Goal: Task Accomplishment & Management: Manage account settings

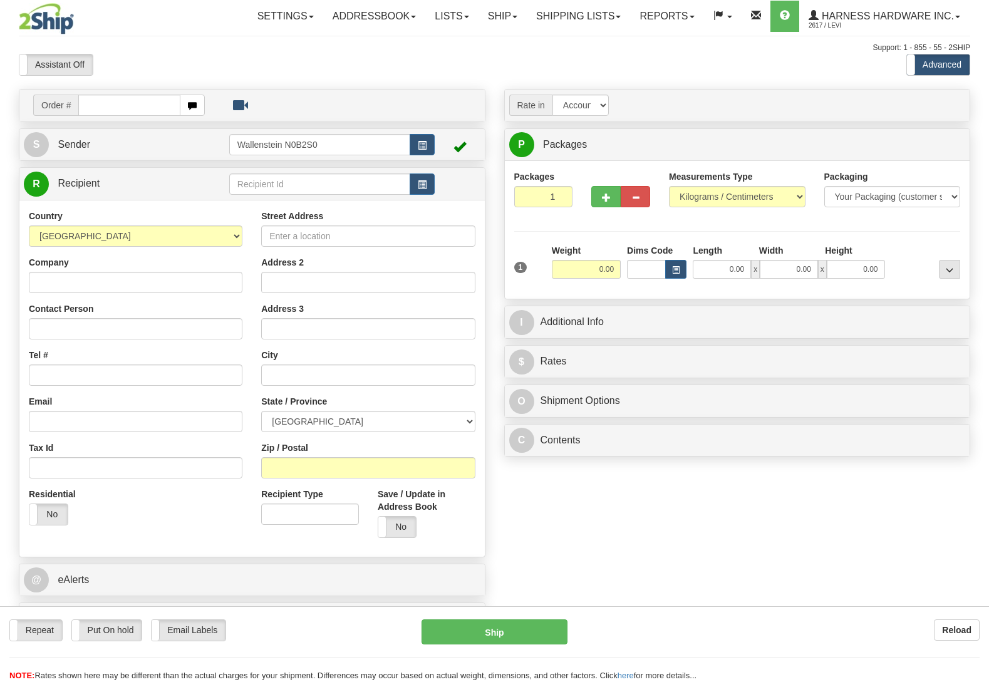
click at [284, 192] on input "text" at bounding box center [319, 183] width 181 height 21
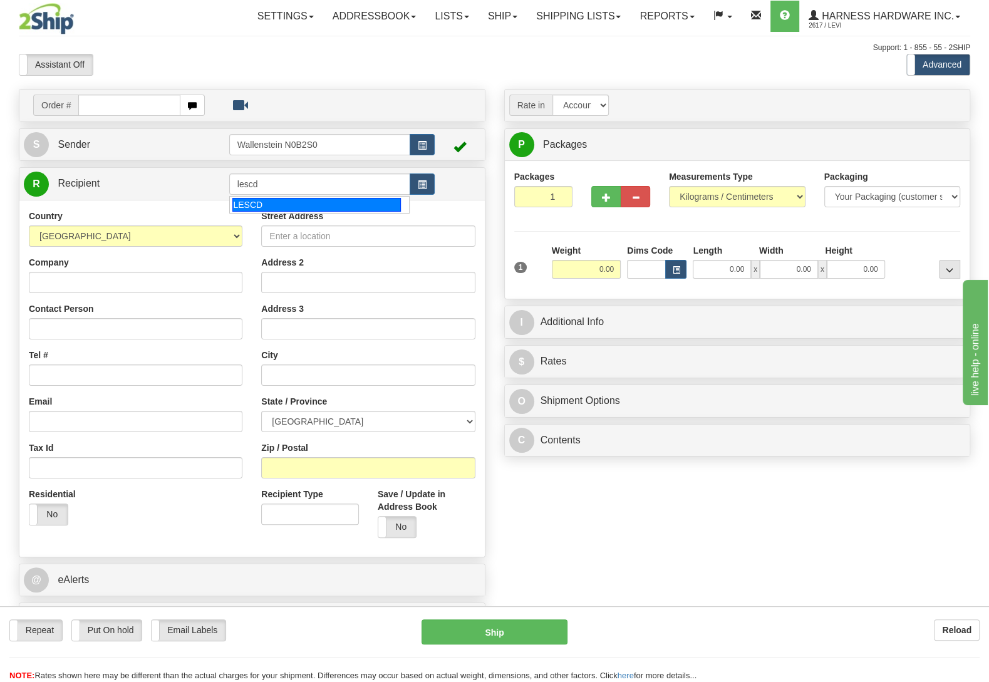
click at [273, 200] on div "LESCD" at bounding box center [316, 205] width 168 height 14
type input "LESCD"
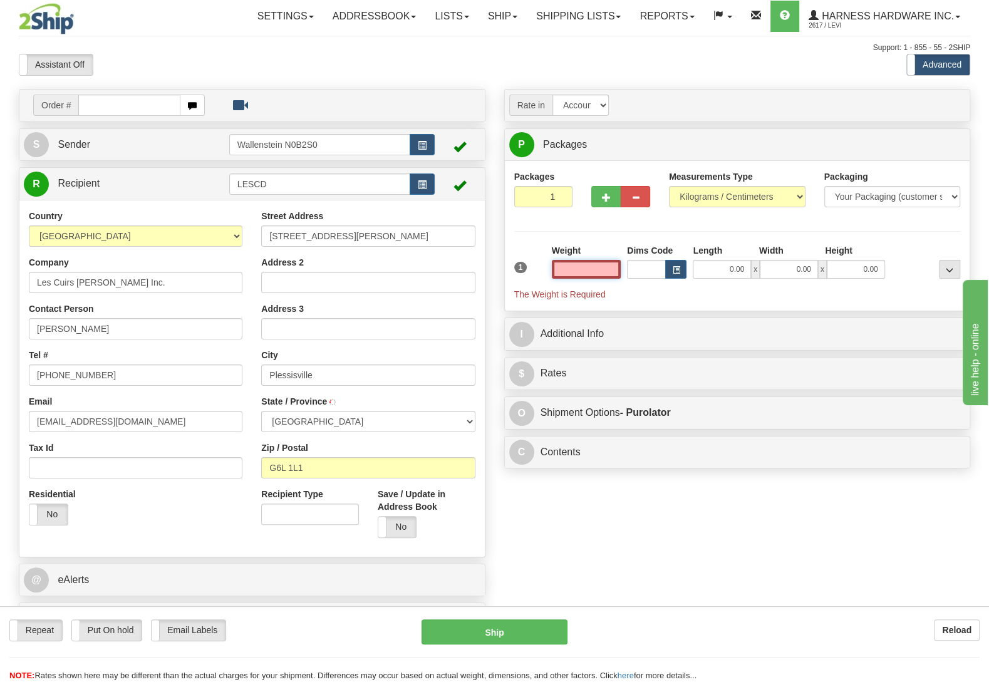
type input "PLESSISVILLE"
select select
click at [585, 268] on input "text" at bounding box center [586, 269] width 69 height 19
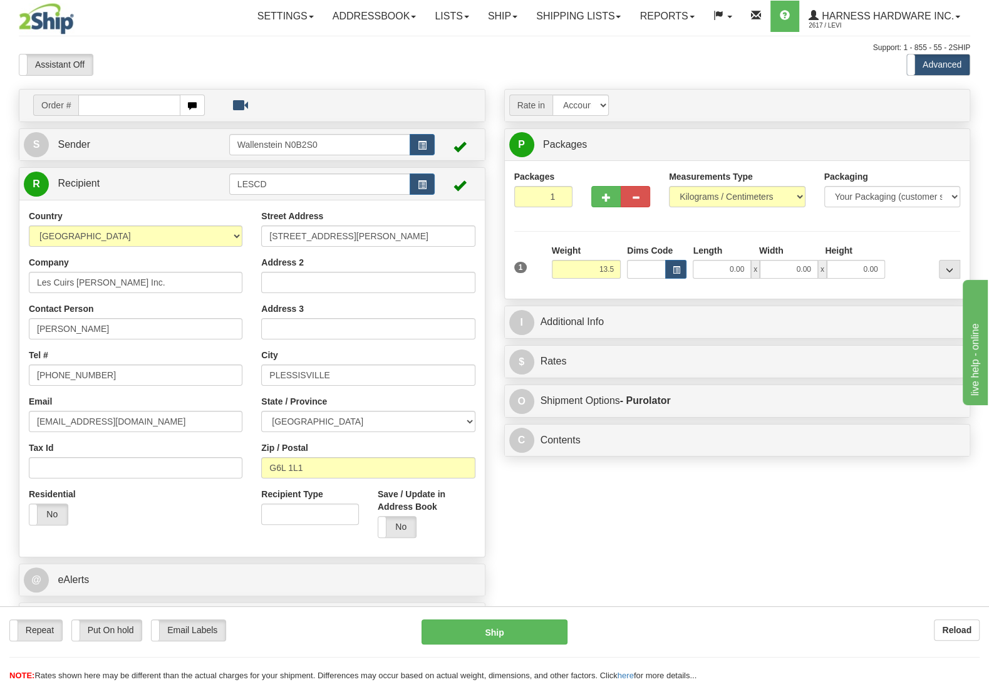
type input "13.50"
type input "202"
click at [898, 229] on div "Packages 1 1 Measurements Type" at bounding box center [737, 229] width 447 height 119
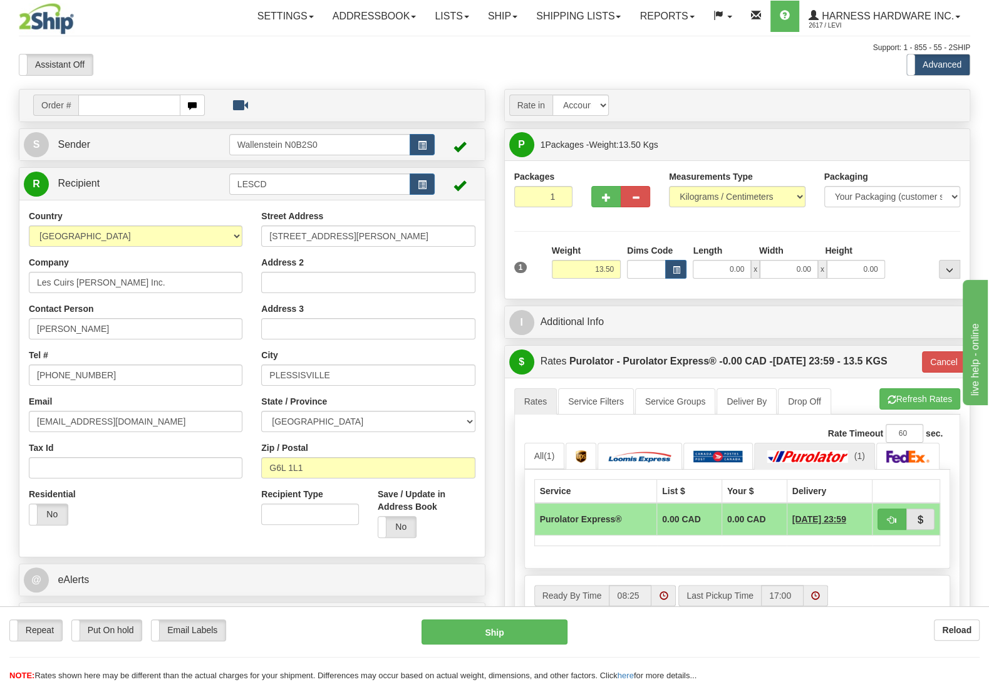
select select
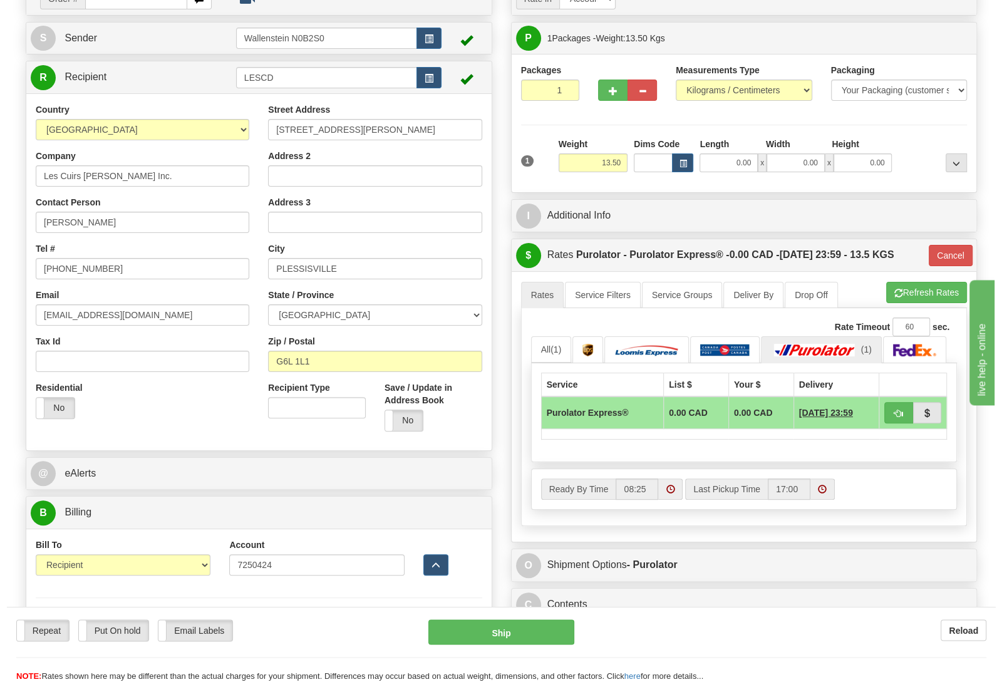
scroll to position [66, 0]
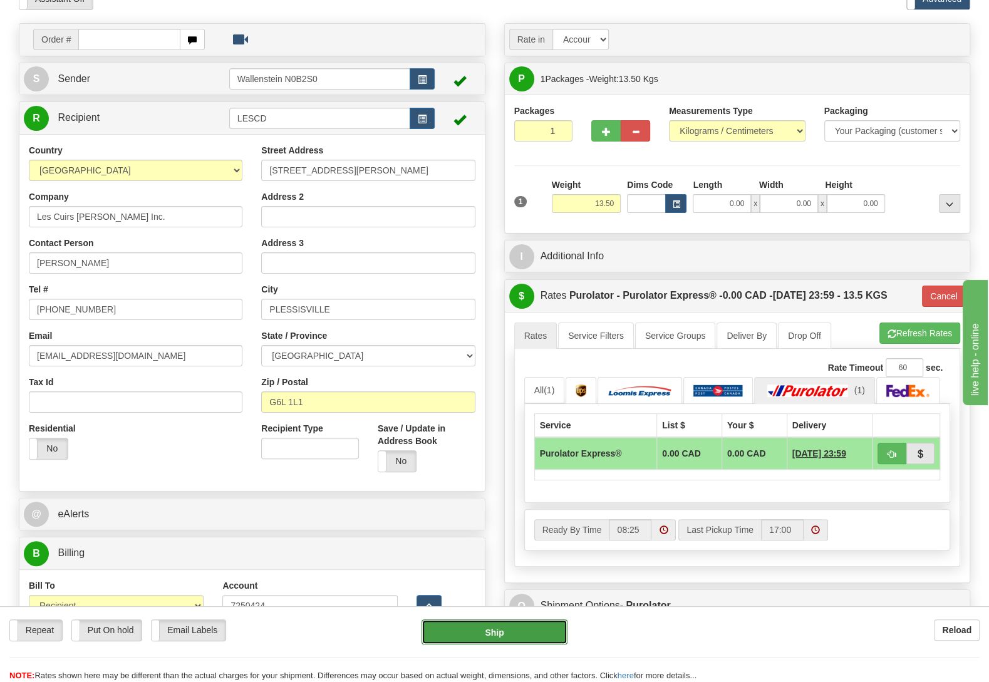
click at [436, 633] on button "Ship" at bounding box center [495, 631] width 146 height 25
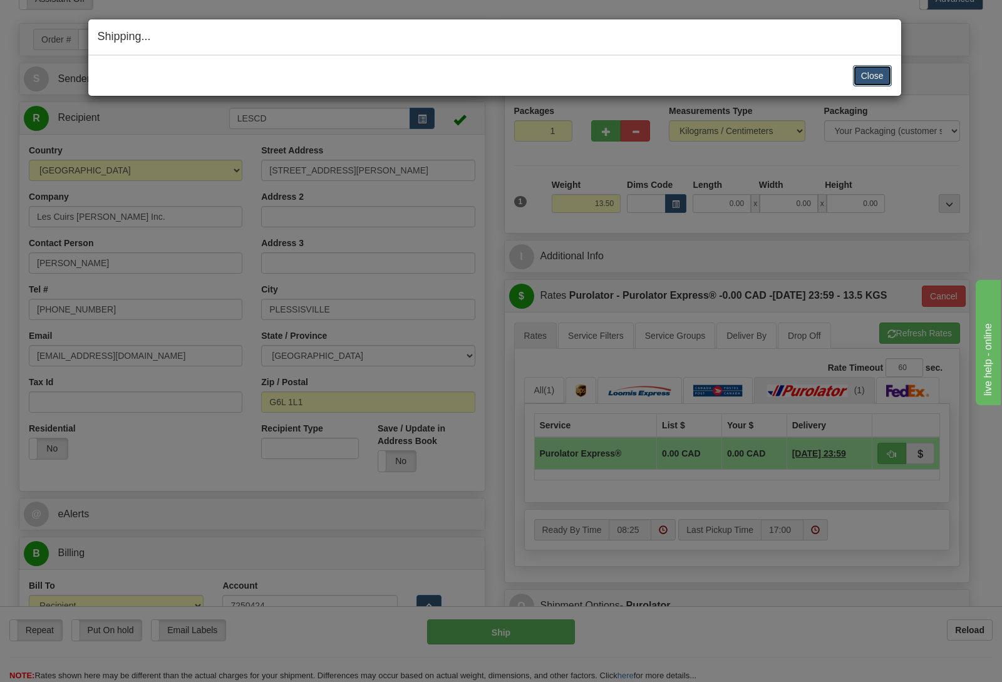
click at [857, 71] on button "Close" at bounding box center [872, 75] width 39 height 21
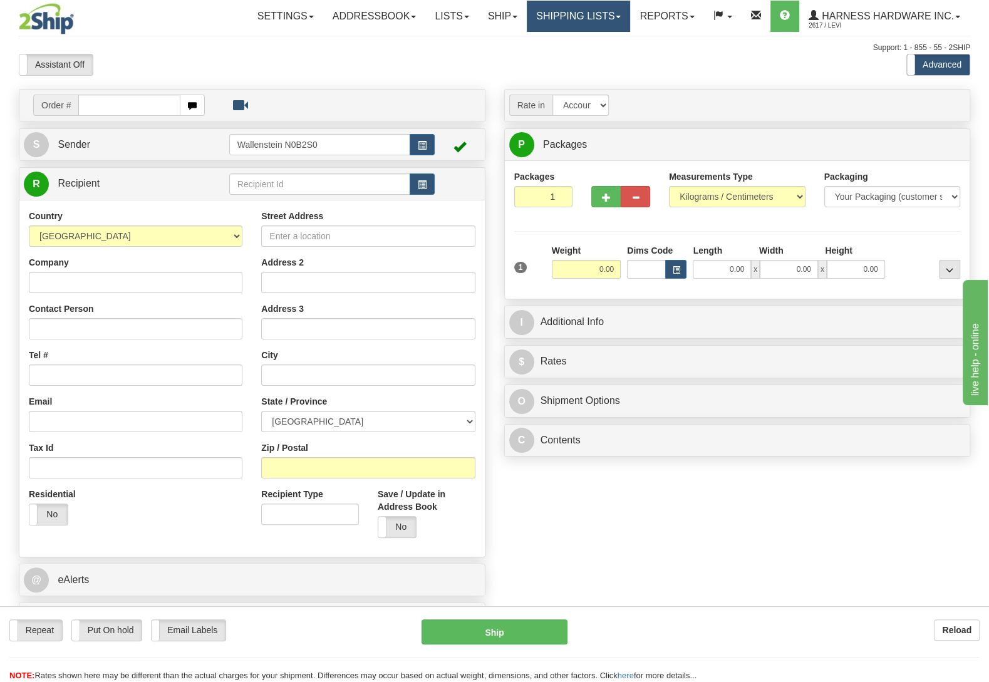
click at [527, 18] on link "Shipping lists" at bounding box center [578, 16] width 103 height 31
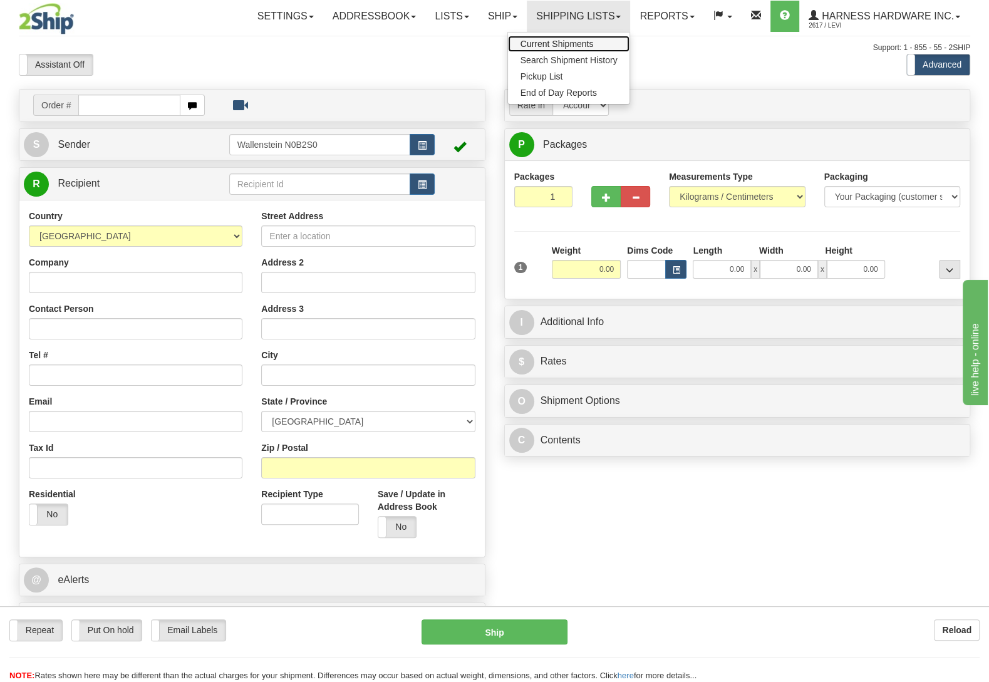
click at [528, 46] on span "Current Shipments" at bounding box center [556, 44] width 73 height 10
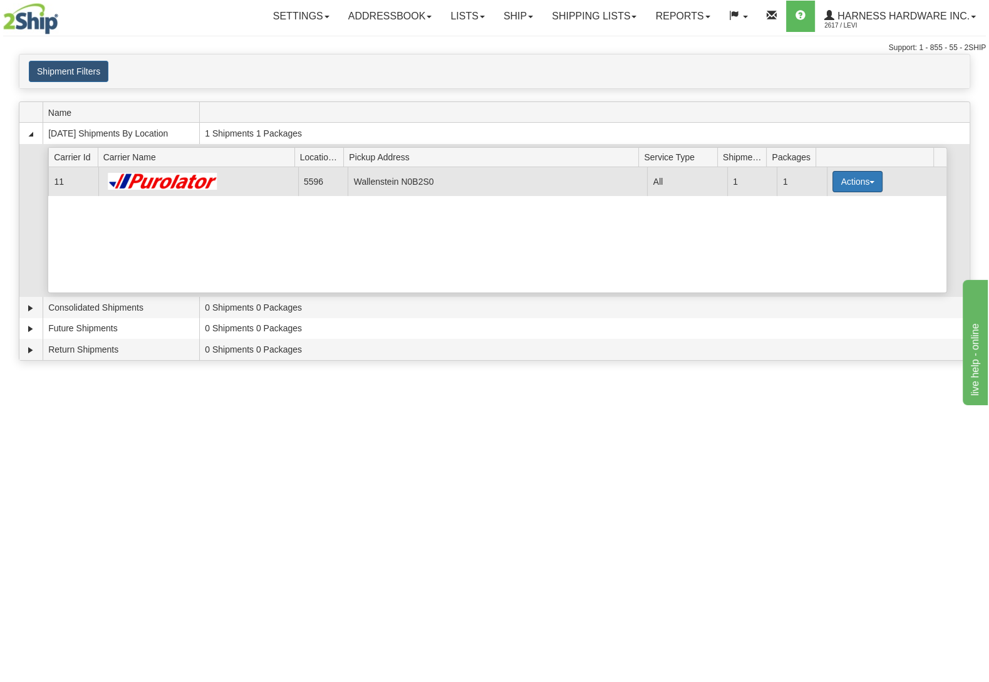
click at [832, 181] on button "Actions" at bounding box center [857, 181] width 50 height 21
click at [802, 209] on span "Details" at bounding box center [811, 204] width 34 height 9
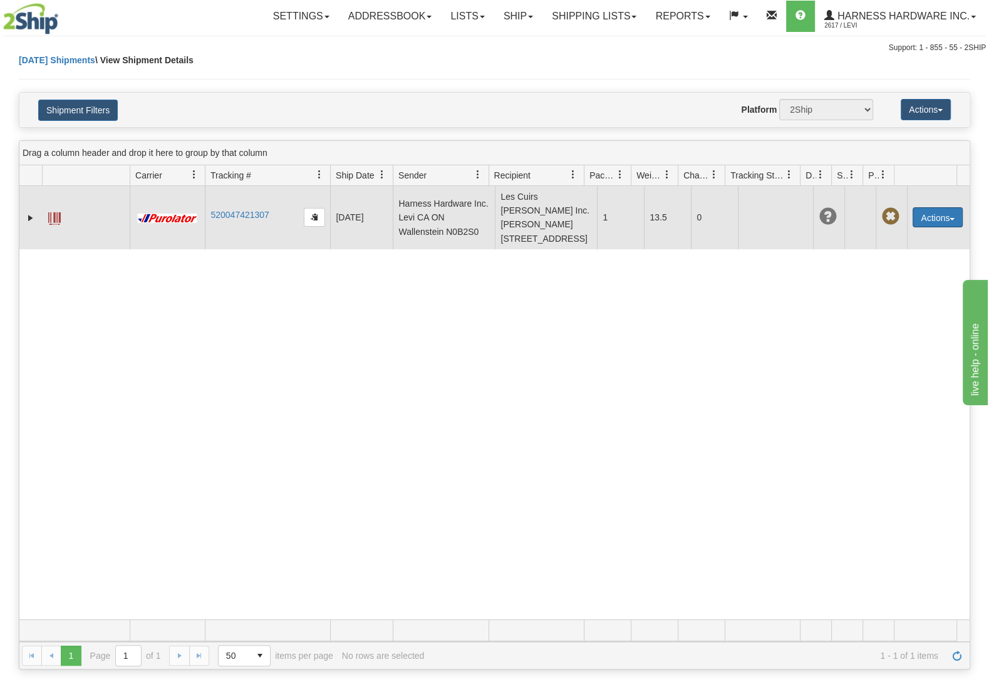
click at [913, 227] on button "Actions" at bounding box center [938, 217] width 50 height 20
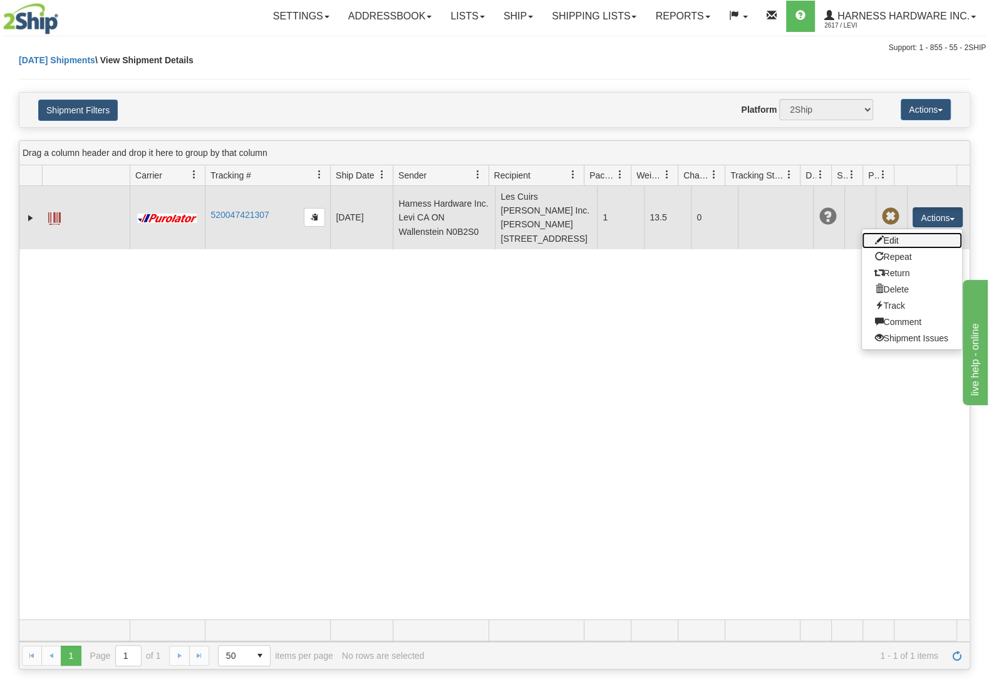
click at [894, 249] on link "Edit" at bounding box center [912, 240] width 100 height 16
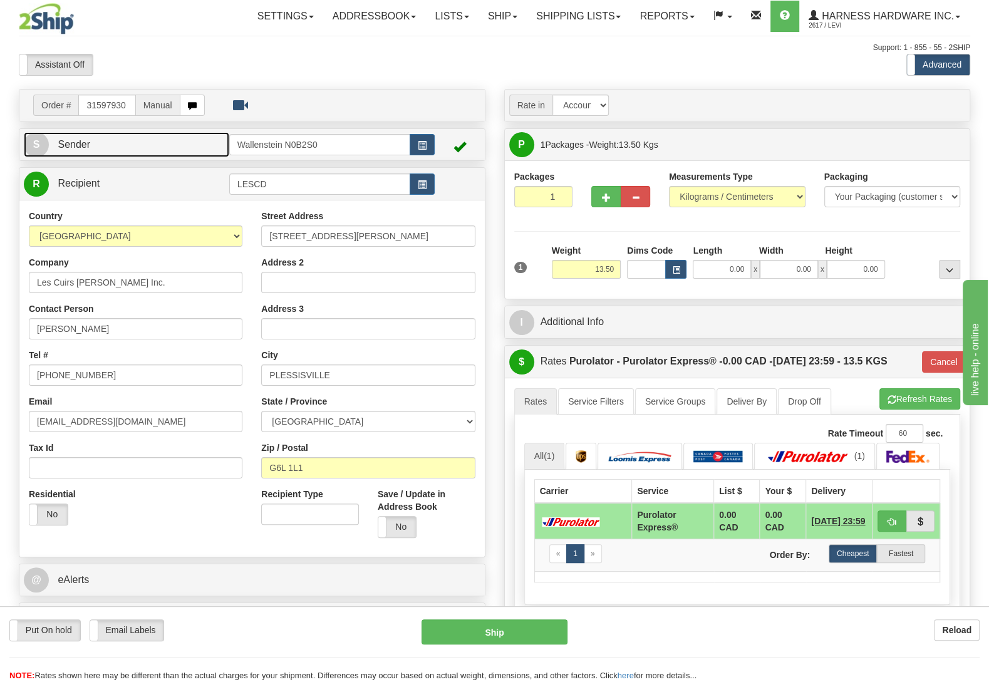
drag, startPoint x: 153, startPoint y: 147, endPoint x: 179, endPoint y: 140, distance: 26.0
click at [153, 146] on link "S Sender" at bounding box center [126, 145] width 205 height 26
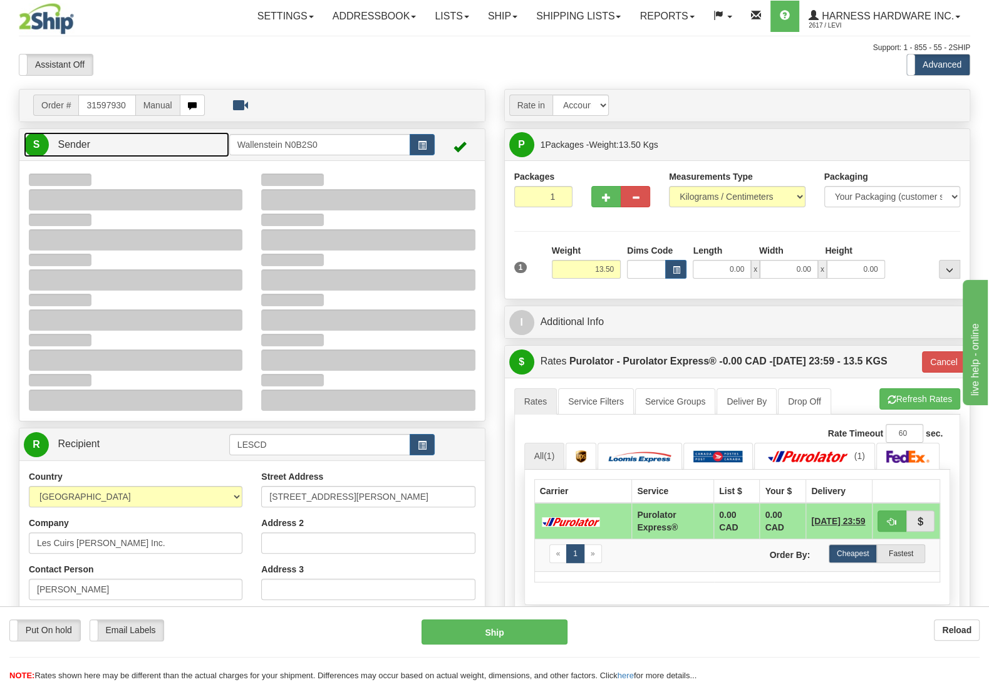
type input "08:26"
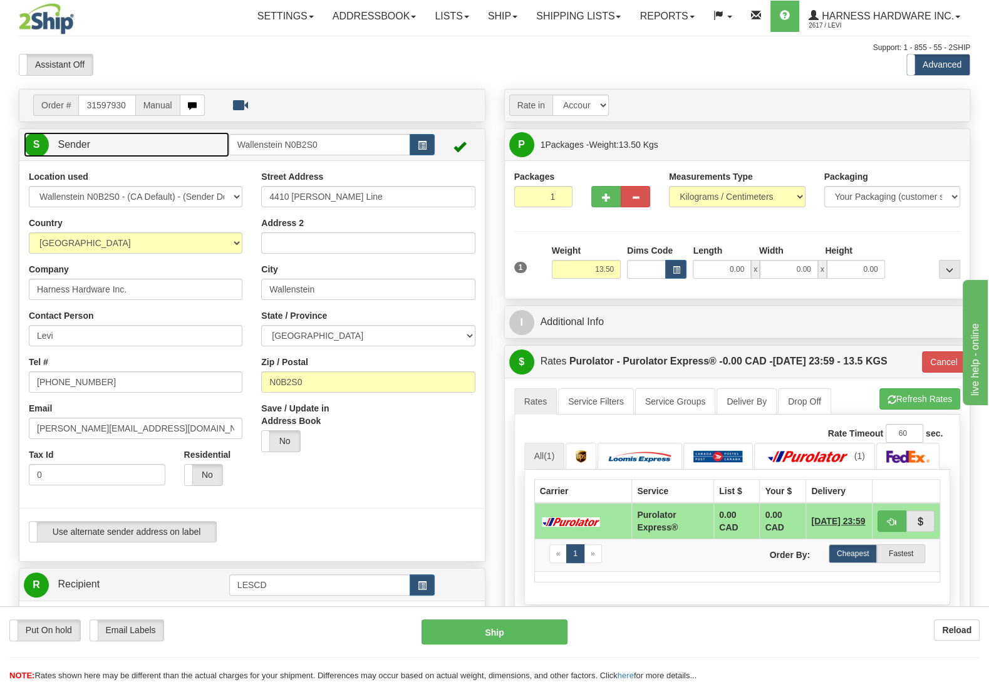
type input "WALLENSTEIN"
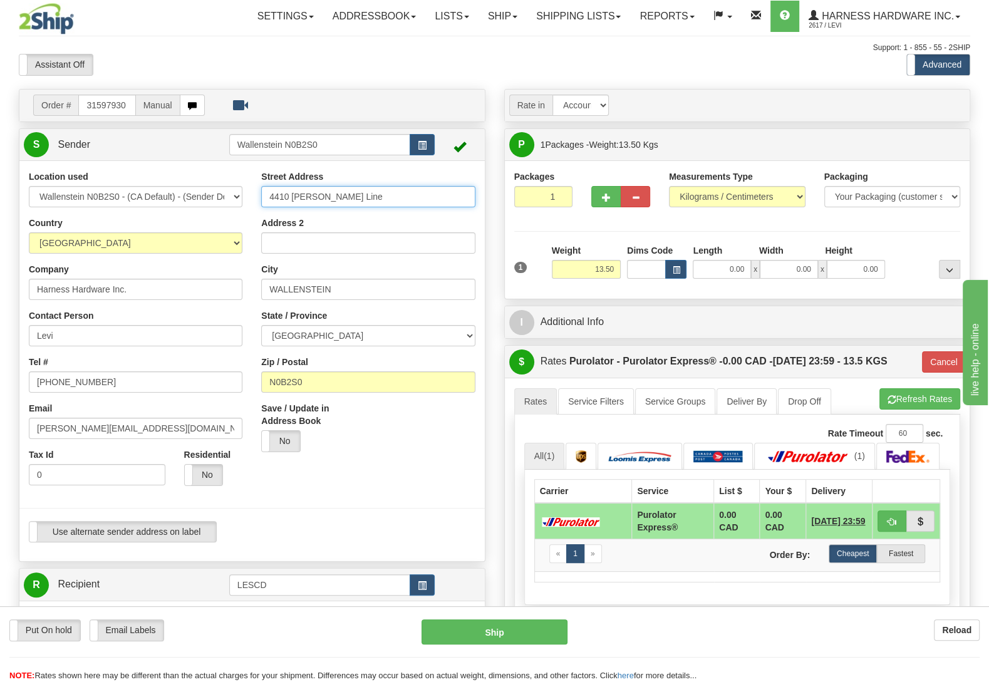
click at [353, 193] on input "4410 Lawson Line" at bounding box center [368, 196] width 214 height 21
type input "4410 Lawson Linee"
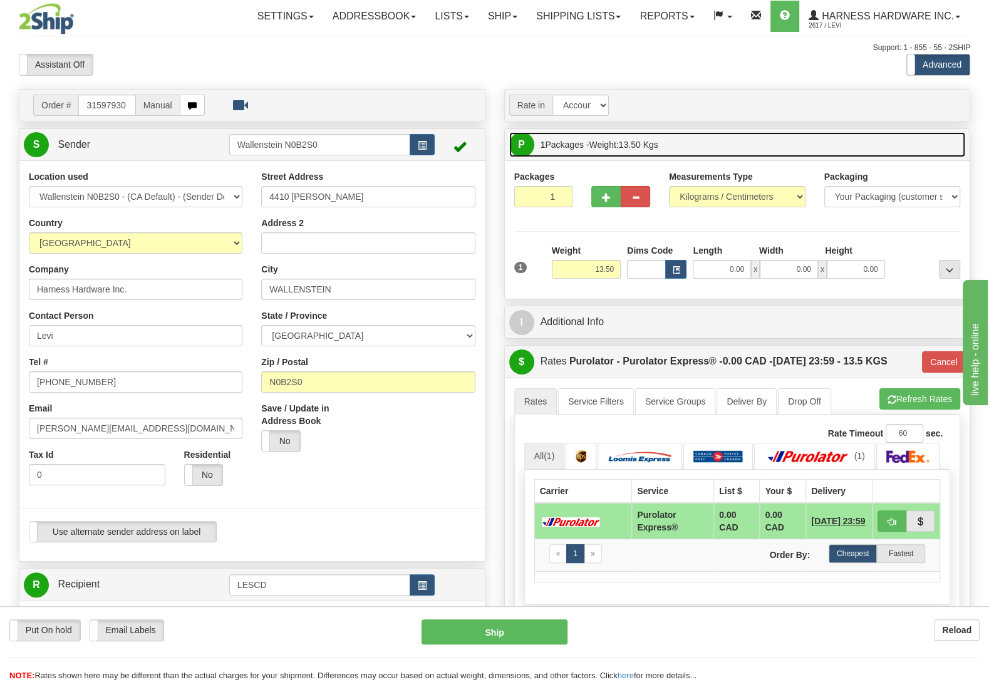
click at [874, 138] on link "P Packages 1 Packages - Weight: 13.50 Kgs" at bounding box center [737, 145] width 457 height 26
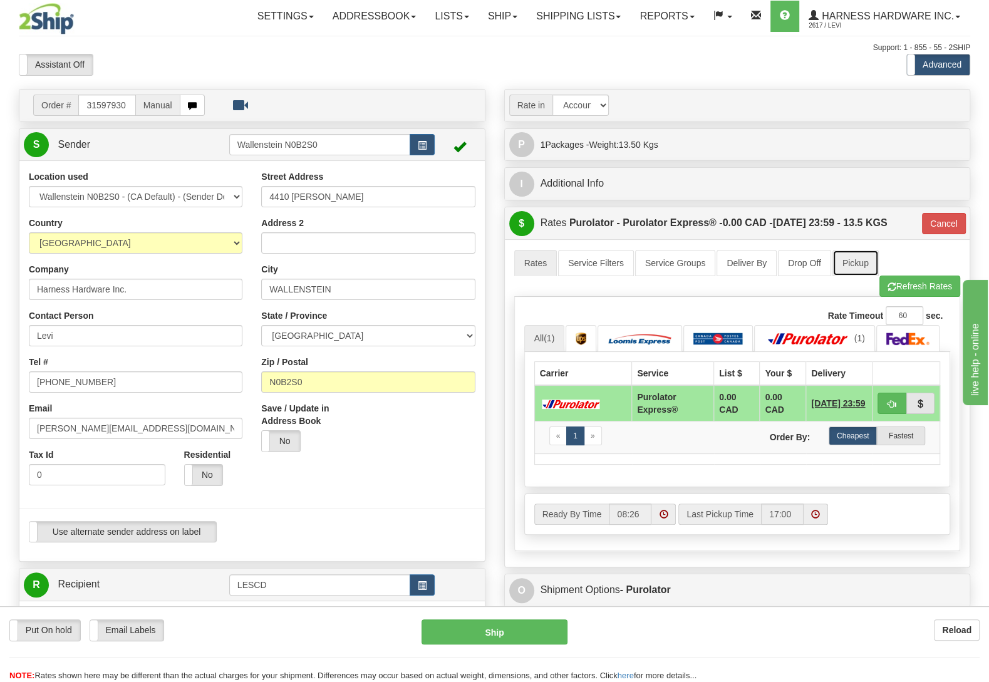
click at [862, 265] on link "Pickup" at bounding box center [855, 263] width 46 height 26
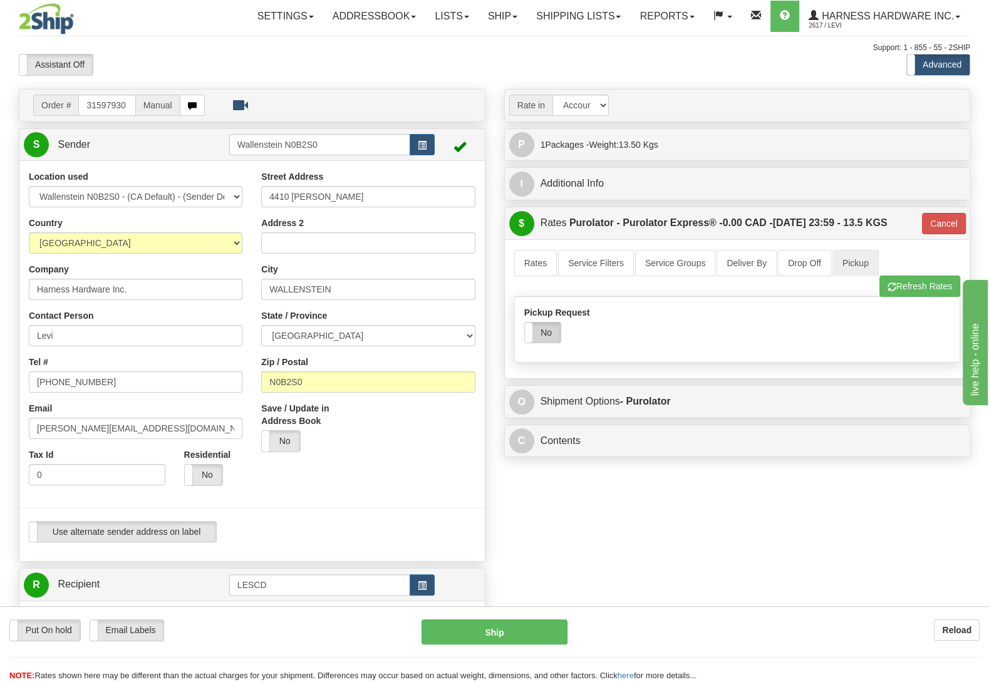
click at [539, 337] on label "No" at bounding box center [543, 333] width 36 height 20
click at [536, 266] on link "Rates" at bounding box center [535, 263] width 43 height 26
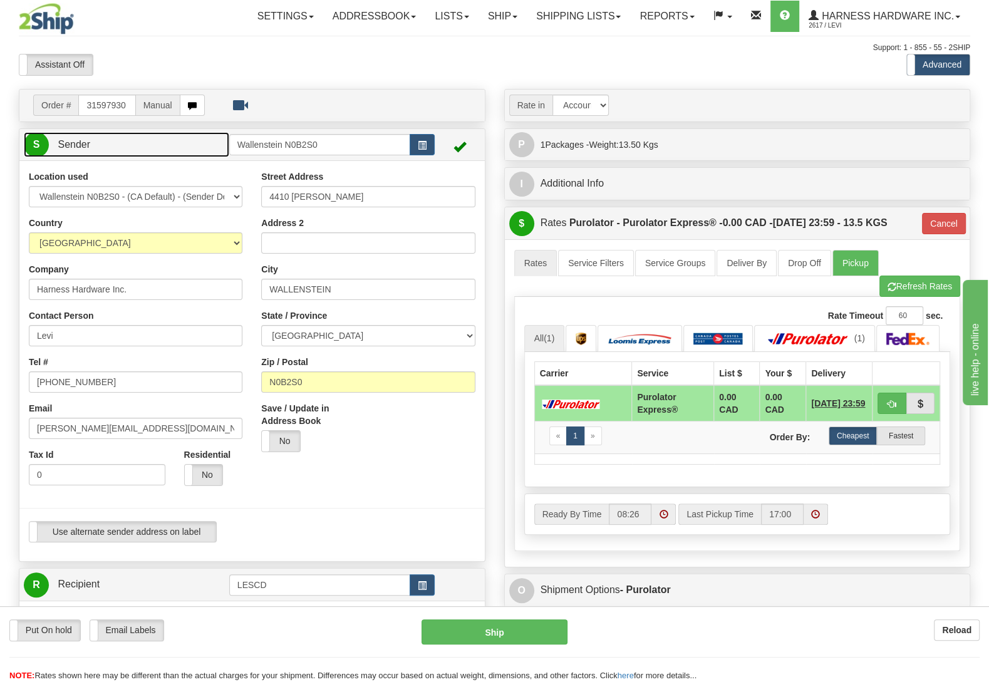
click at [150, 135] on link "S Sender" at bounding box center [126, 145] width 205 height 26
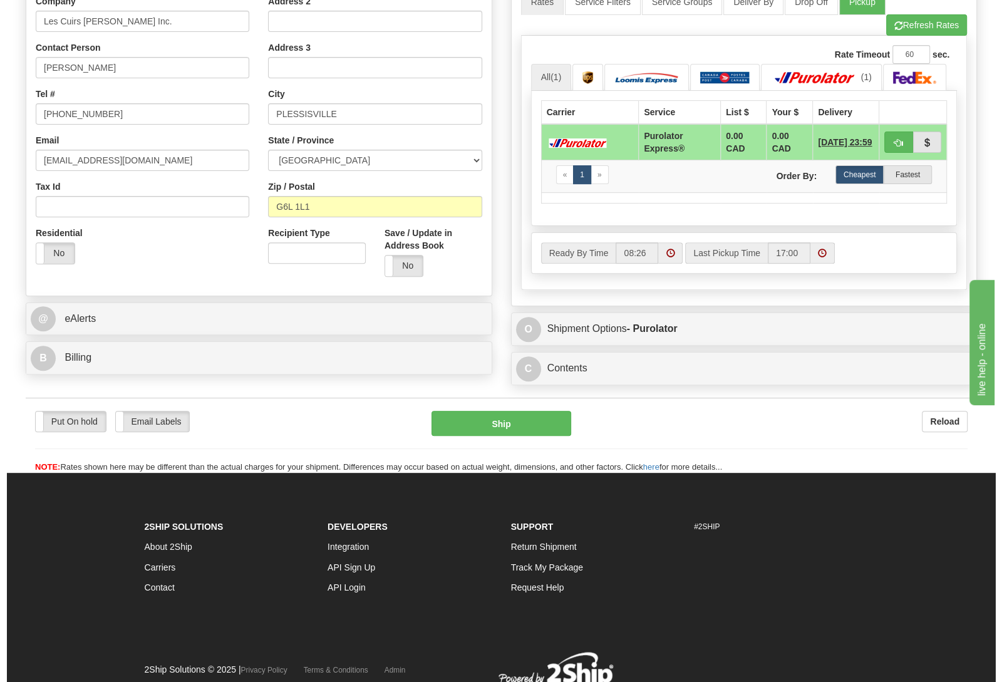
scroll to position [263, 0]
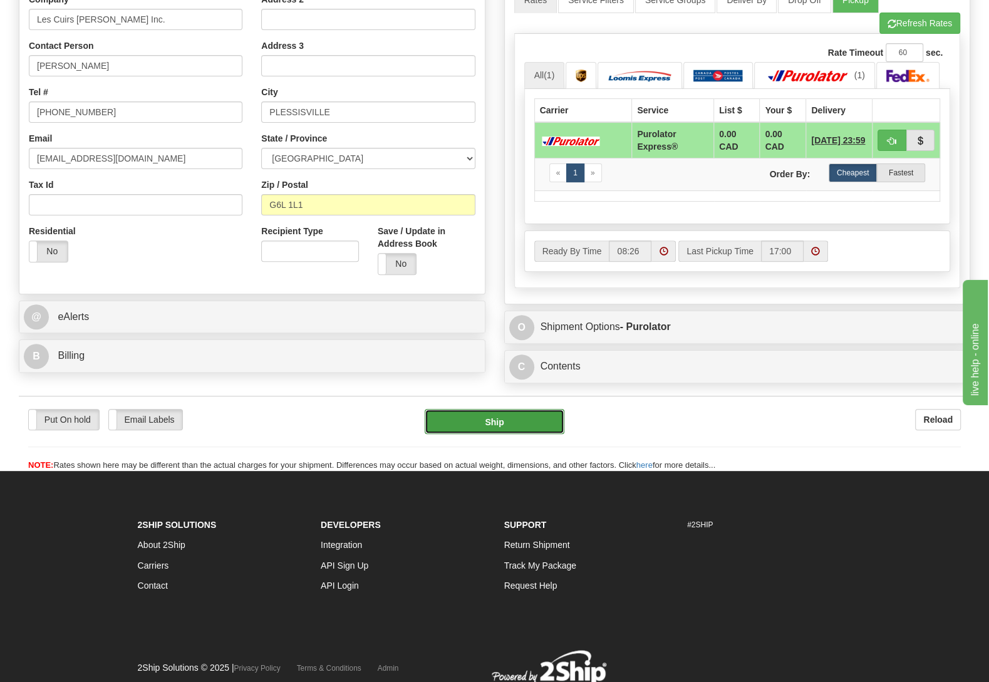
click at [547, 433] on button "Ship" at bounding box center [495, 421] width 140 height 25
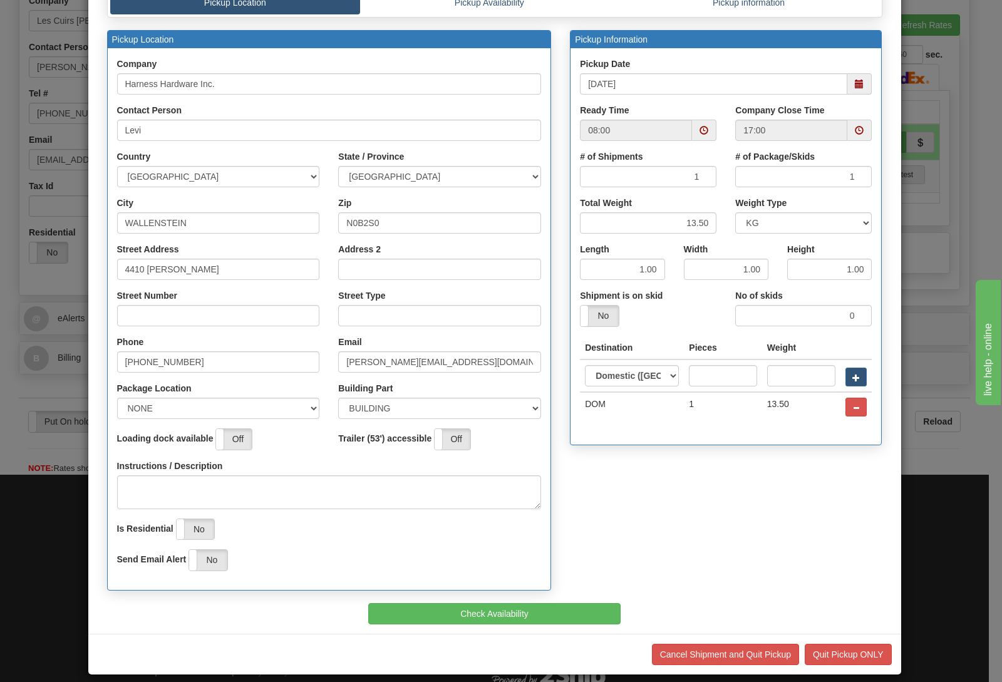
scroll to position [107, 0]
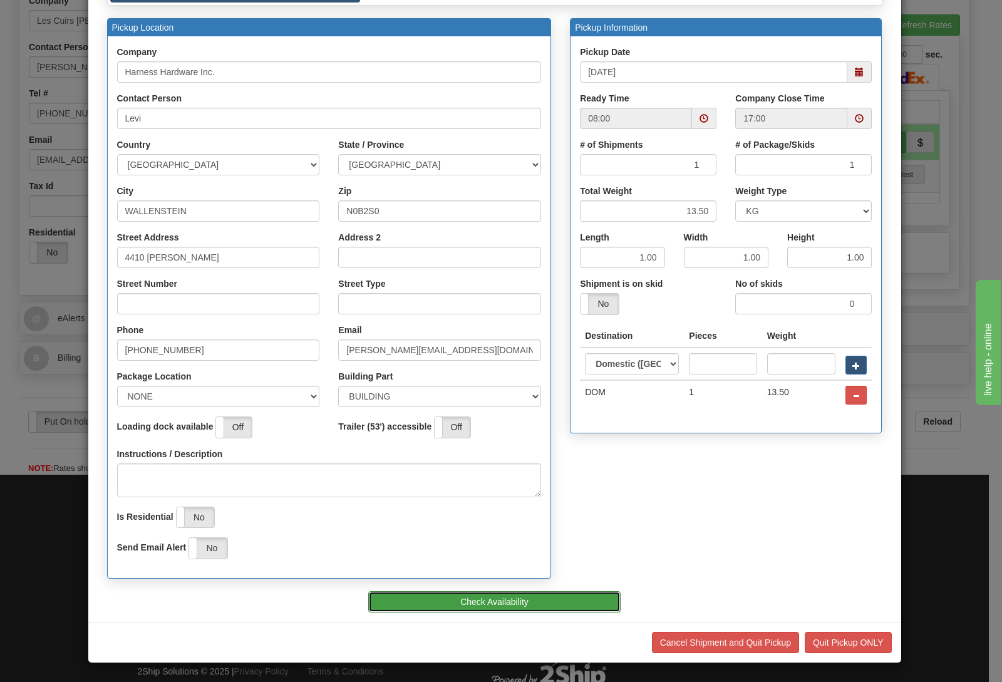
click at [562, 597] on button "Check Availability" at bounding box center [494, 601] width 252 height 21
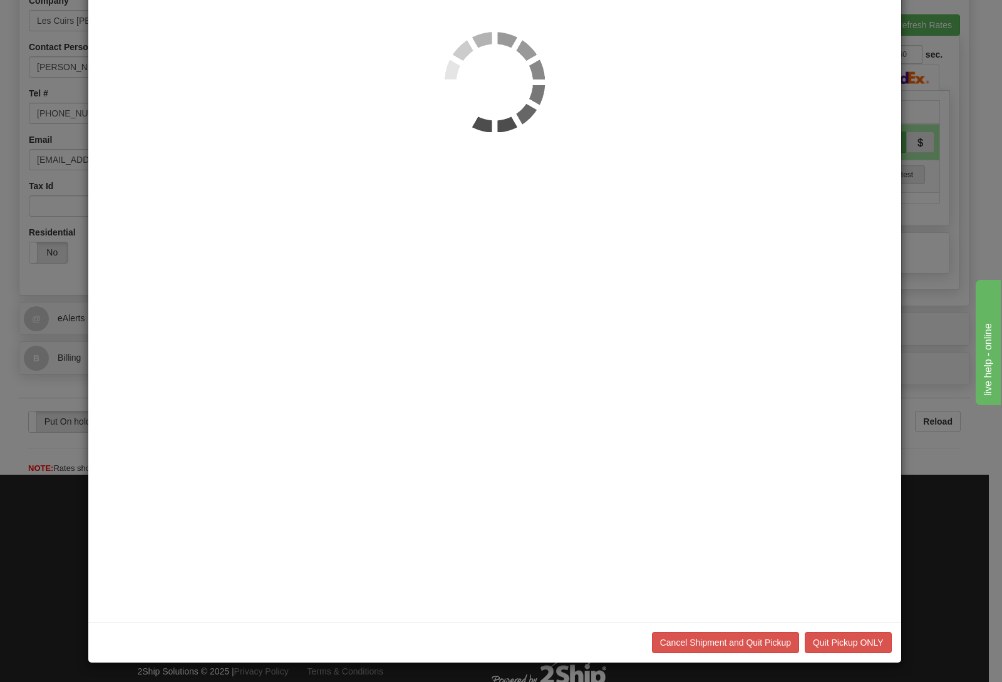
scroll to position [0, 0]
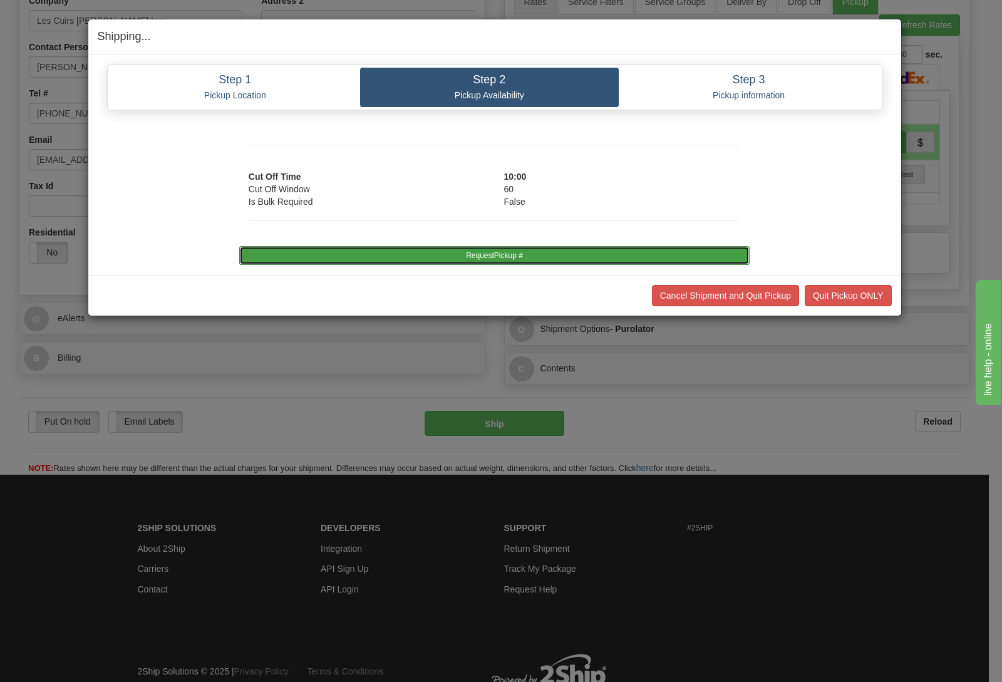
click at [517, 254] on button "RequestPickup #" at bounding box center [494, 255] width 510 height 19
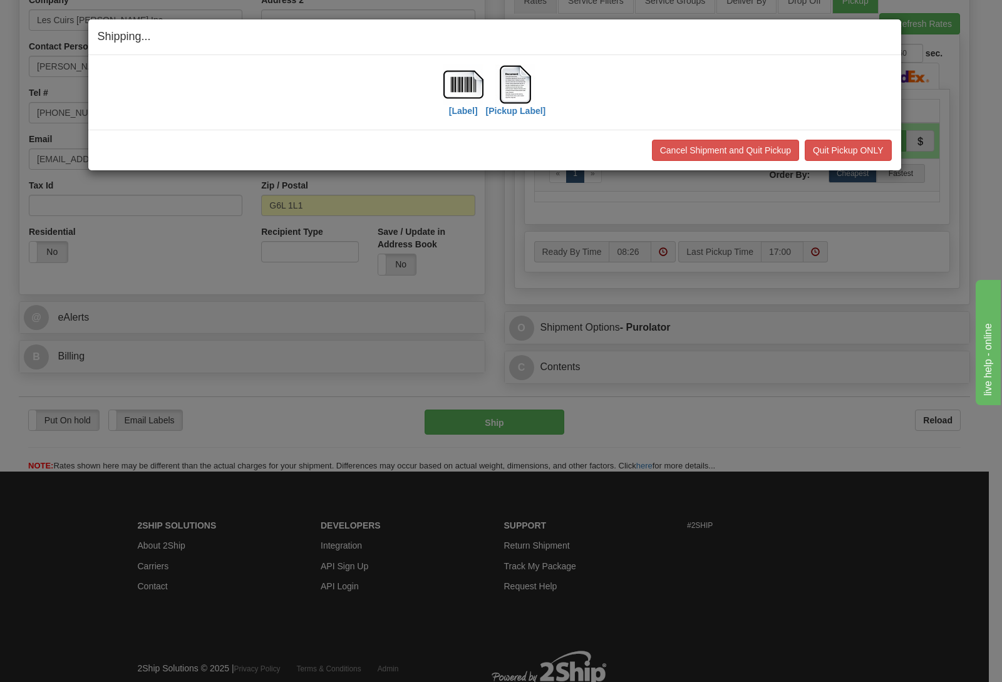
scroll to position [263, 0]
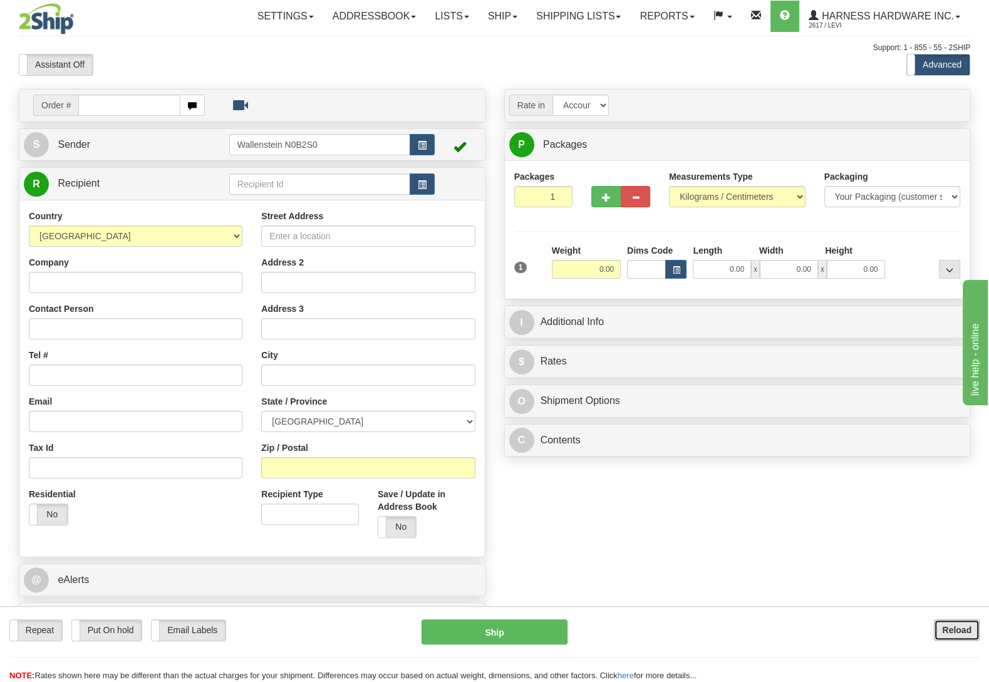
click at [936, 631] on button "Reload" at bounding box center [957, 629] width 46 height 21
click at [360, 187] on input "text" at bounding box center [319, 183] width 181 height 21
click at [353, 200] on div "SOFT" at bounding box center [316, 205] width 168 height 14
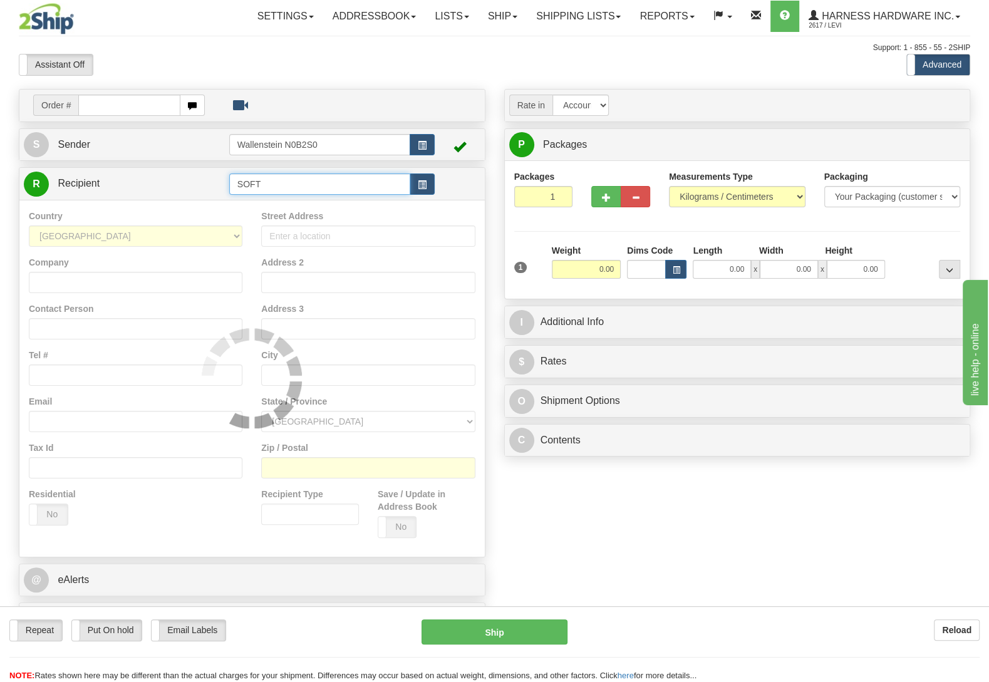
type input "SOFT"
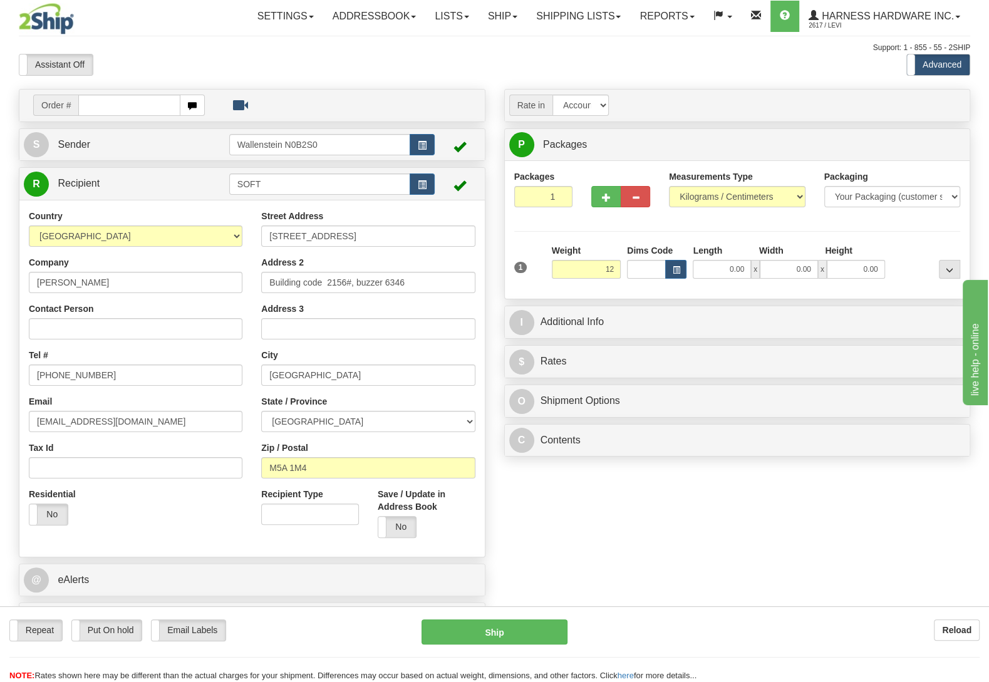
type input "12.00"
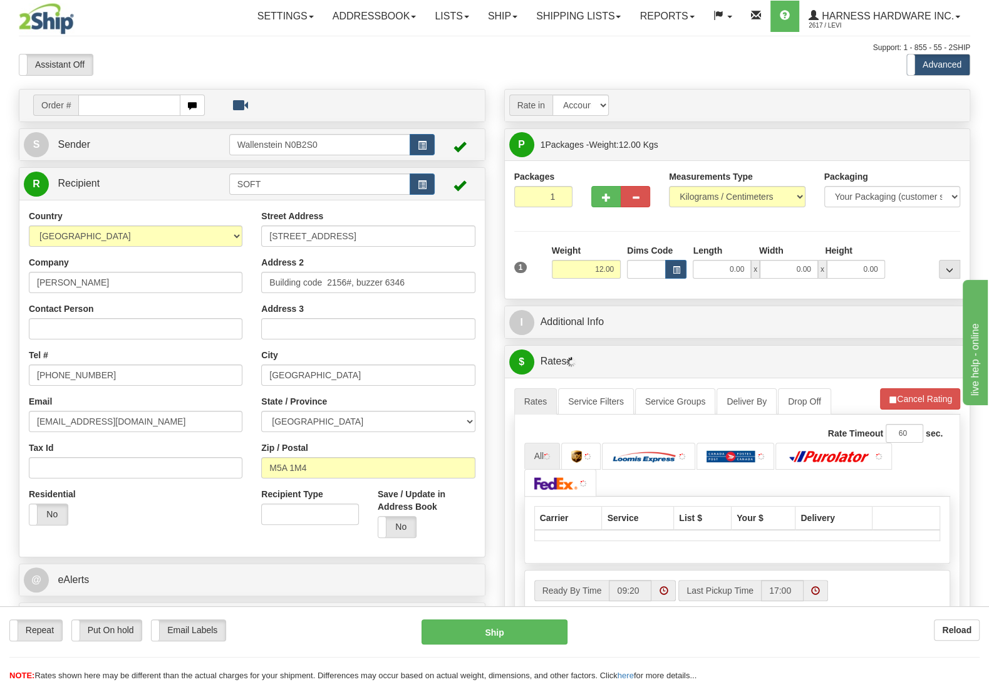
click at [918, 243] on div "Packages 1 1 Measurements Type" at bounding box center [737, 229] width 447 height 119
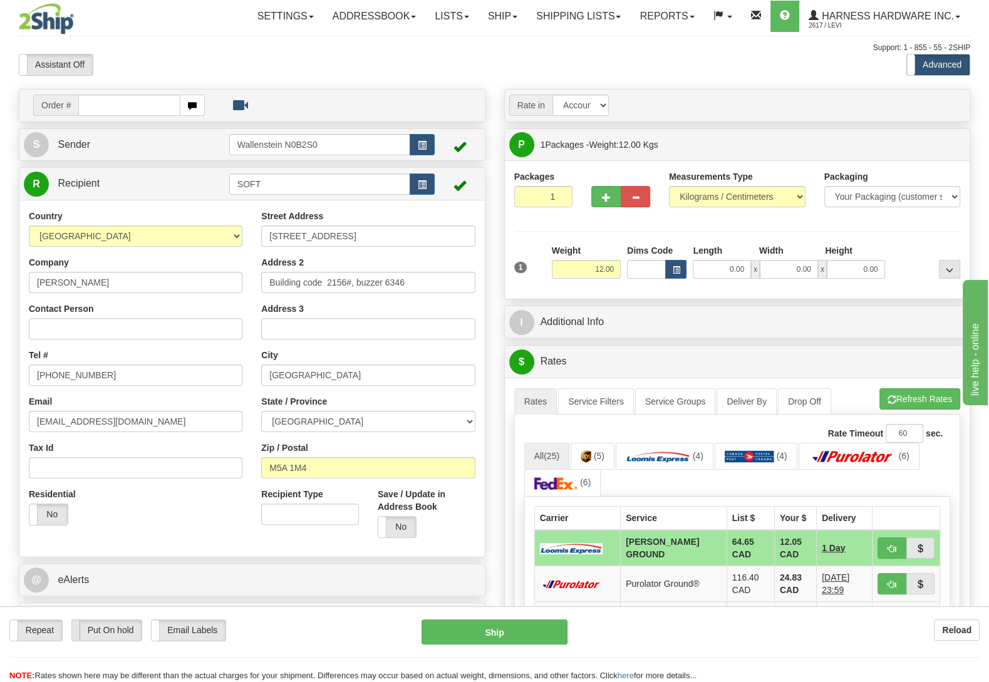
click at [76, 633] on span at bounding box center [72, 630] width 16 height 21
click at [499, 635] on button "Hold" at bounding box center [495, 631] width 146 height 25
type input "DD"
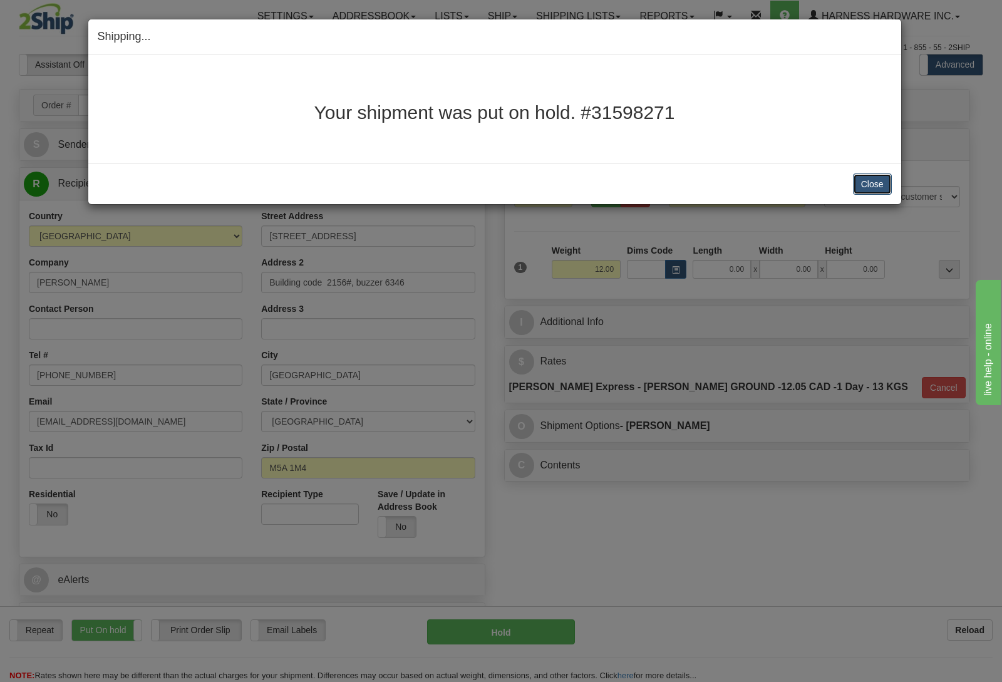
click at [855, 182] on button "Close" at bounding box center [872, 183] width 39 height 21
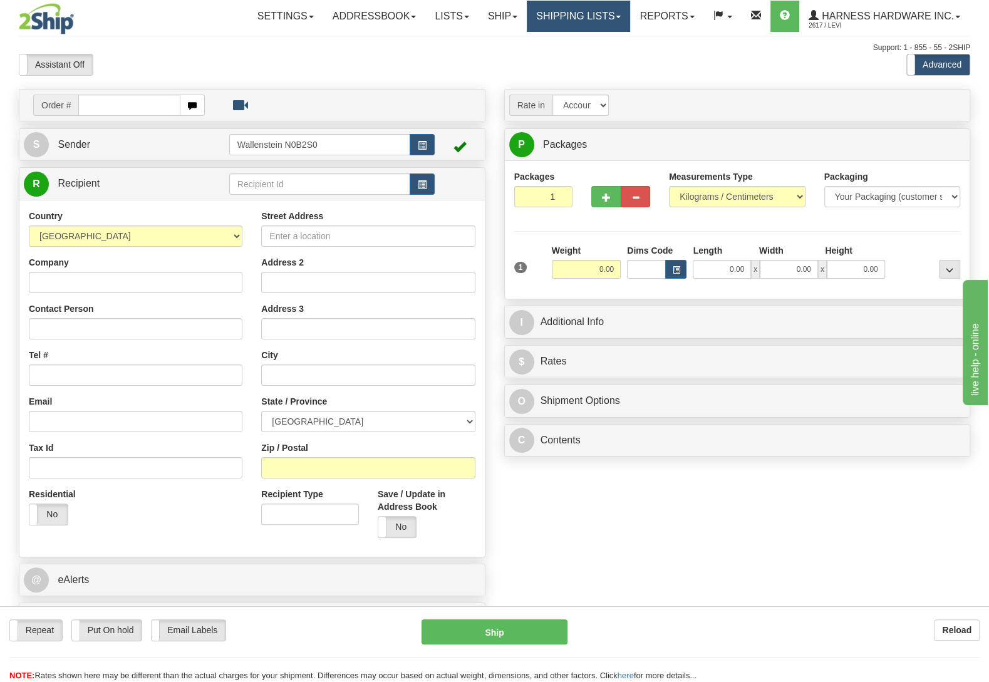
click at [534, 11] on link "Shipping lists" at bounding box center [578, 16] width 103 height 31
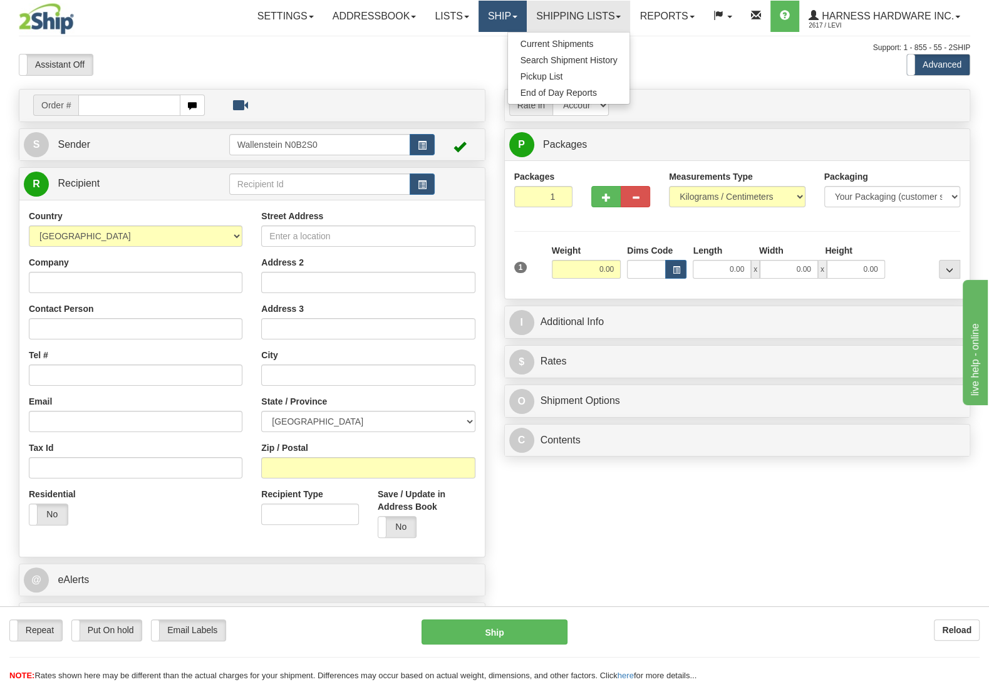
click at [495, 16] on link "Ship" at bounding box center [503, 16] width 48 height 31
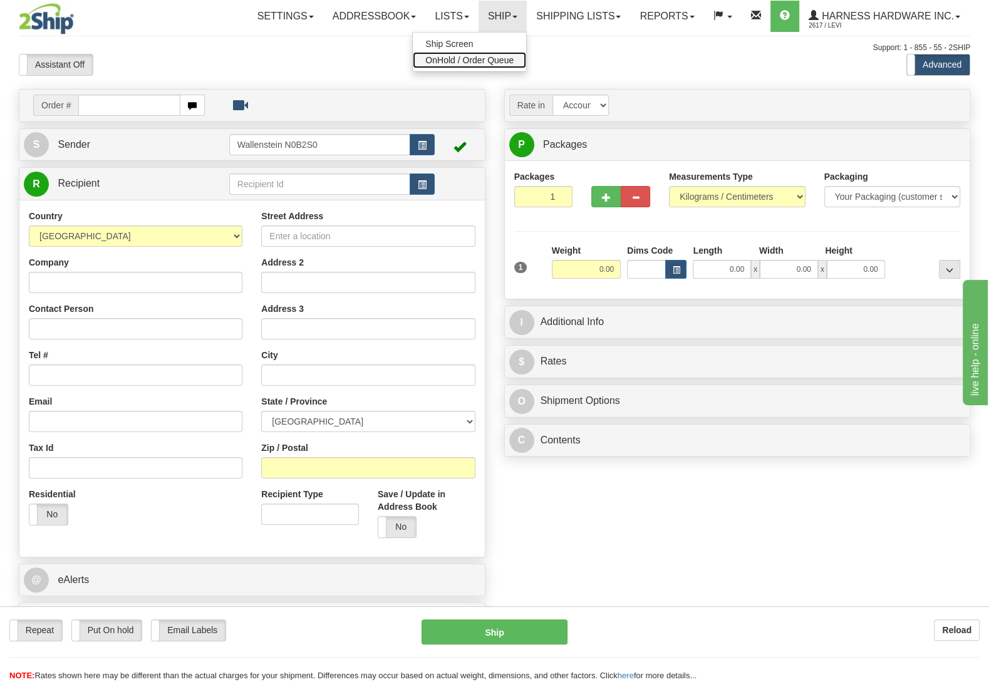
click at [482, 54] on link "OnHold / Order Queue" at bounding box center [469, 60] width 113 height 16
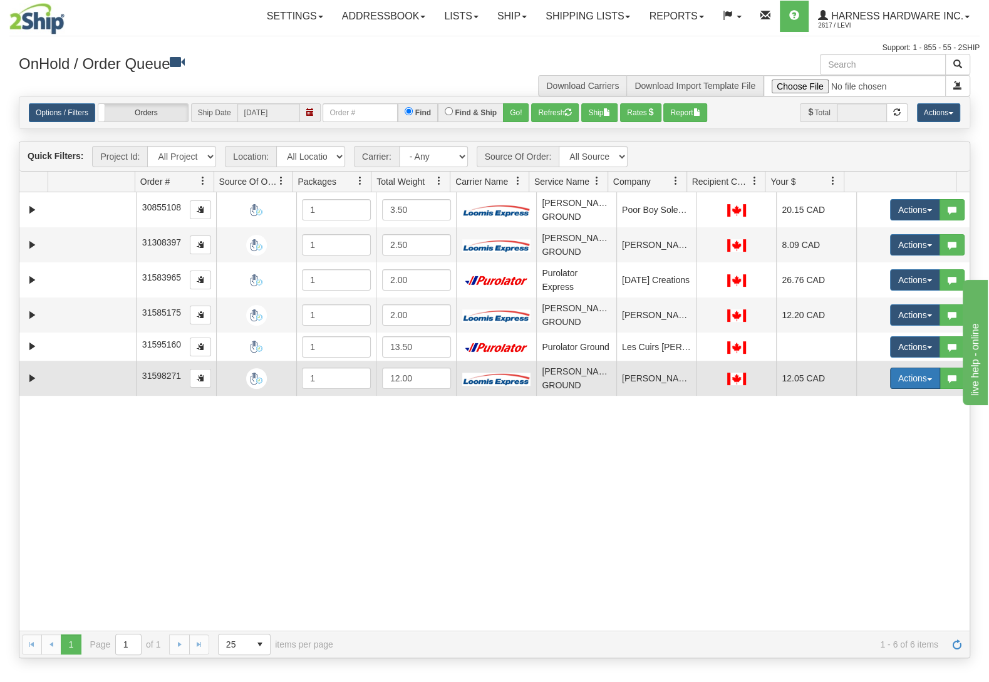
click at [908, 375] on button "Actions" at bounding box center [915, 378] width 50 height 21
click at [852, 454] on span "Ship" at bounding box center [865, 451] width 26 height 10
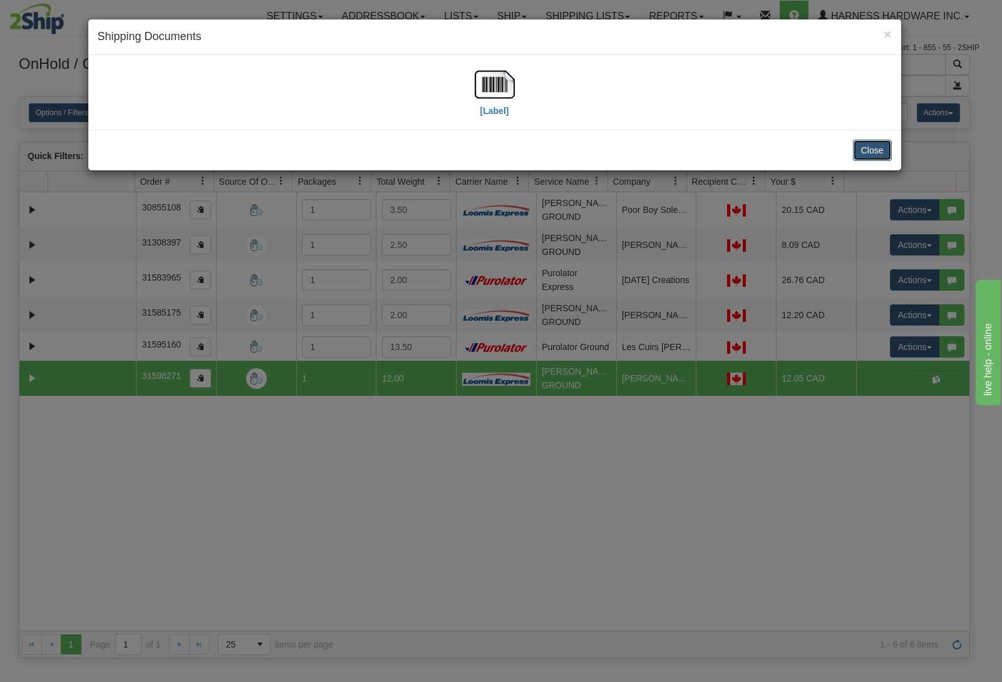
click at [860, 142] on button "Close" at bounding box center [872, 150] width 39 height 21
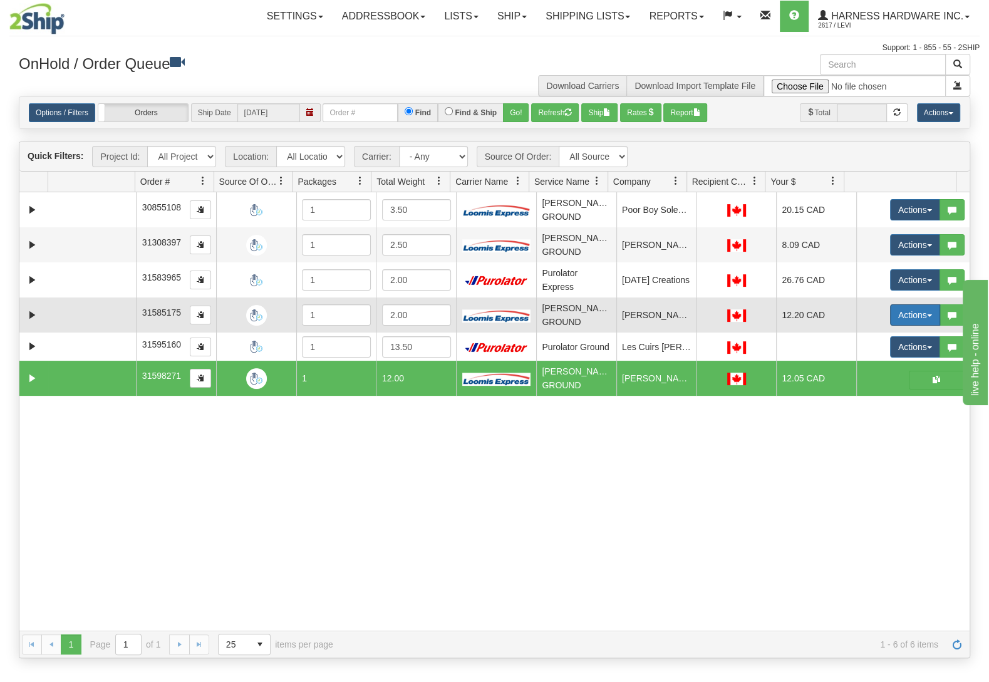
click at [914, 316] on button "Actions" at bounding box center [915, 314] width 50 height 21
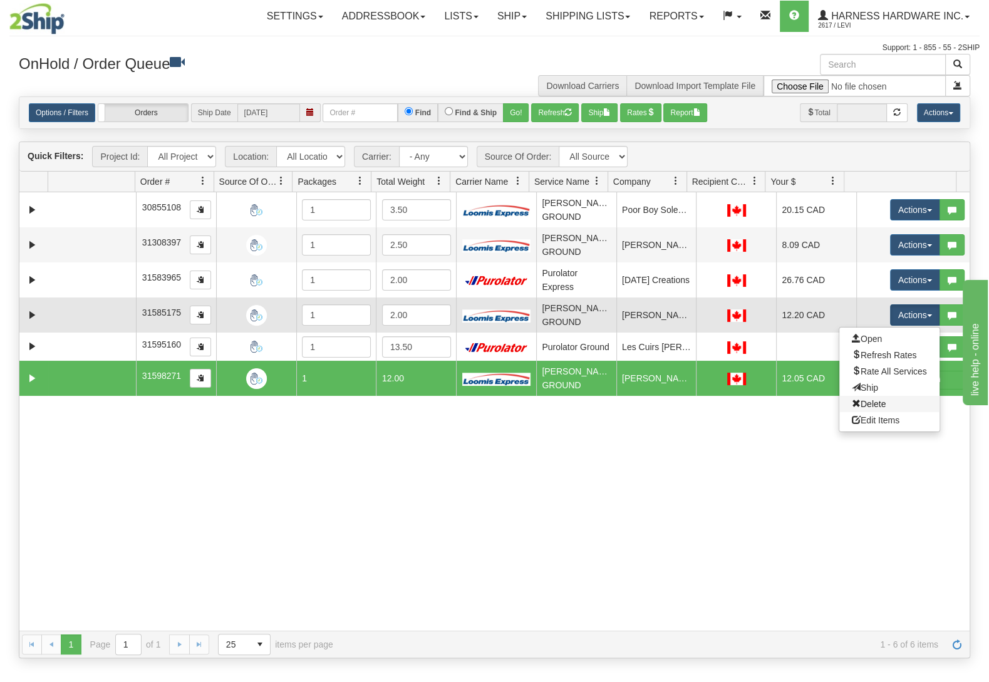
click at [869, 409] on link "Delete" at bounding box center [889, 404] width 100 height 16
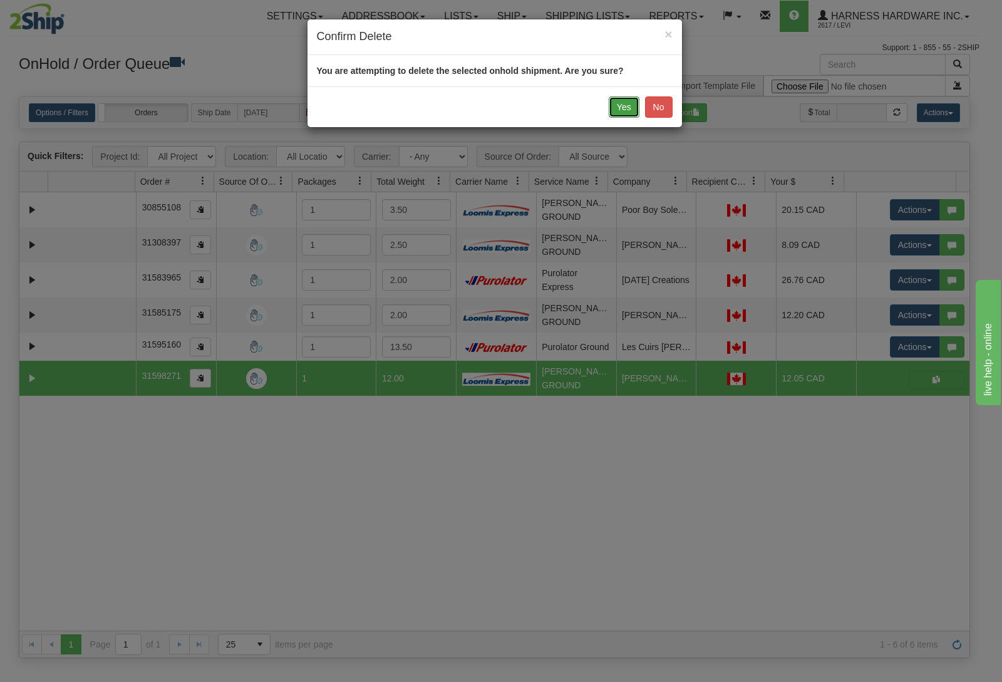
click at [611, 113] on button "Yes" at bounding box center [624, 106] width 31 height 21
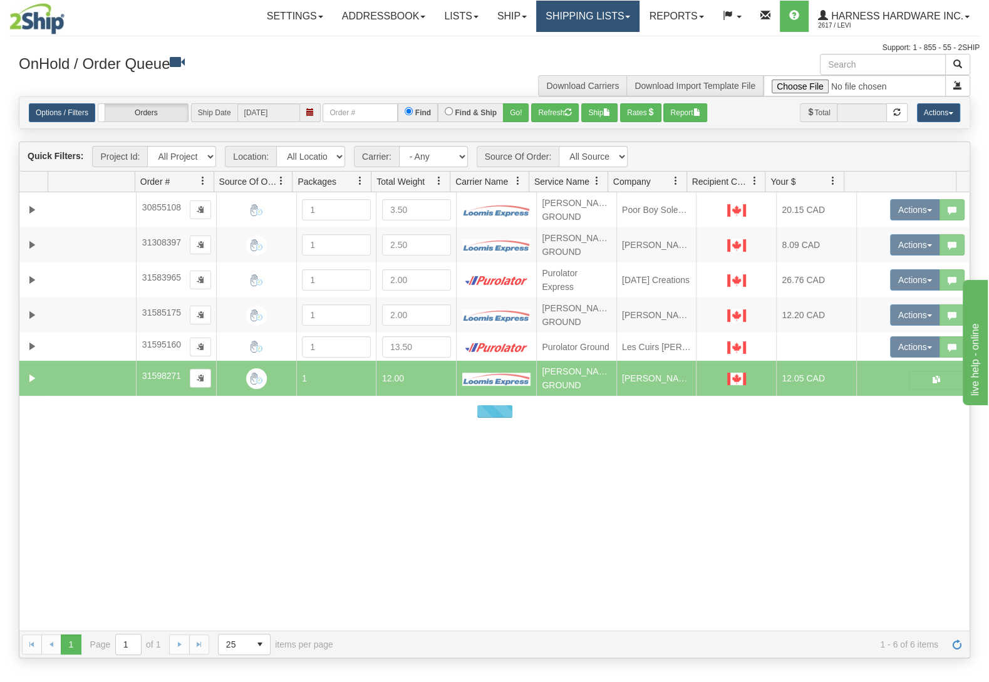
click at [576, 16] on link "Shipping lists" at bounding box center [587, 16] width 103 height 31
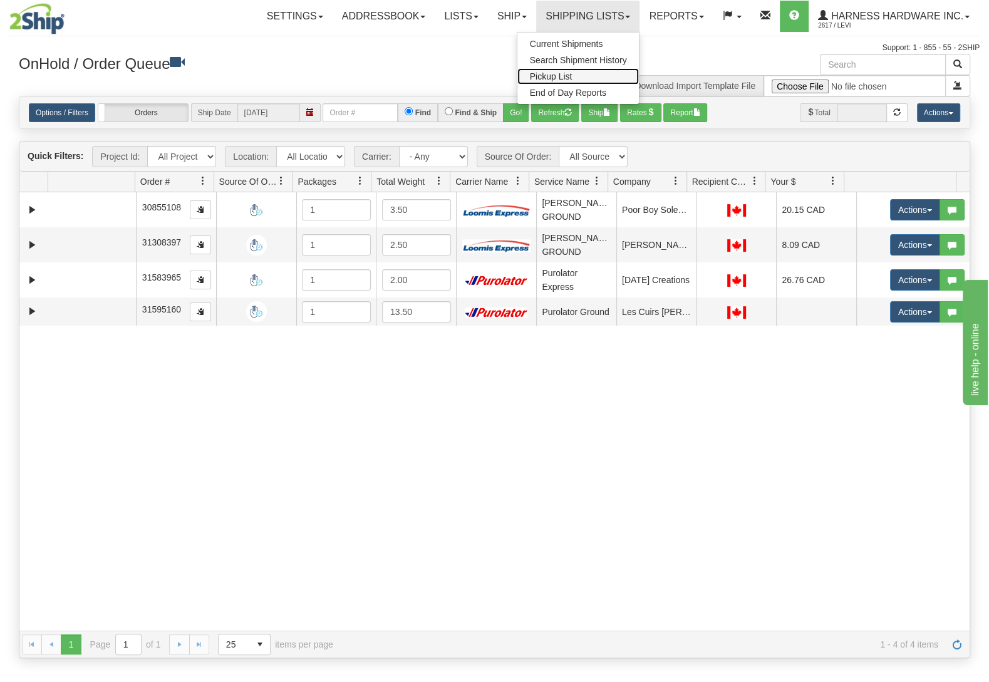
click at [583, 74] on link "Pickup List" at bounding box center [578, 76] width 122 height 16
